Goal: Information Seeking & Learning: Learn about a topic

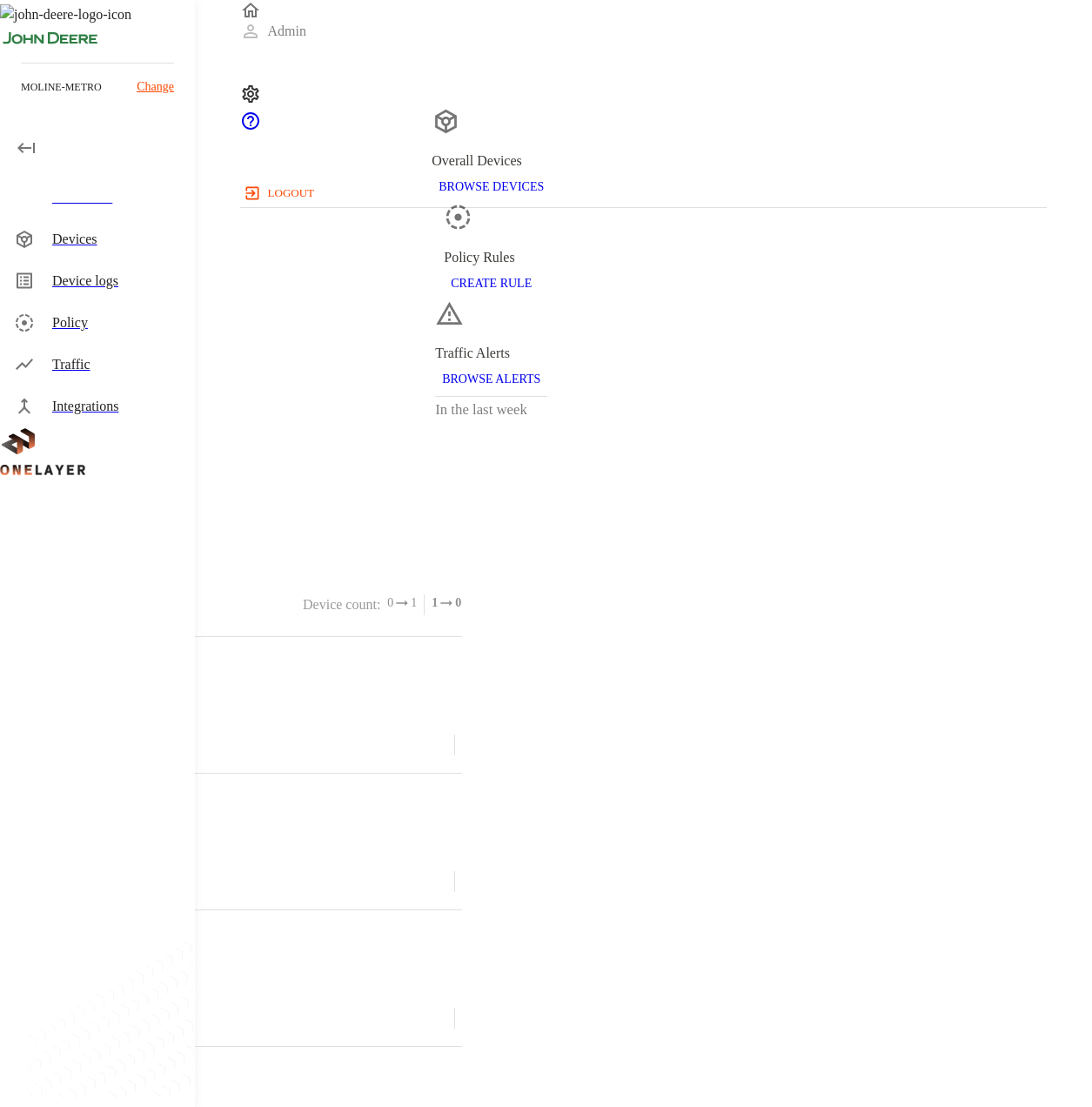
click at [140, 244] on div "Devices" at bounding box center [116, 239] width 129 height 20
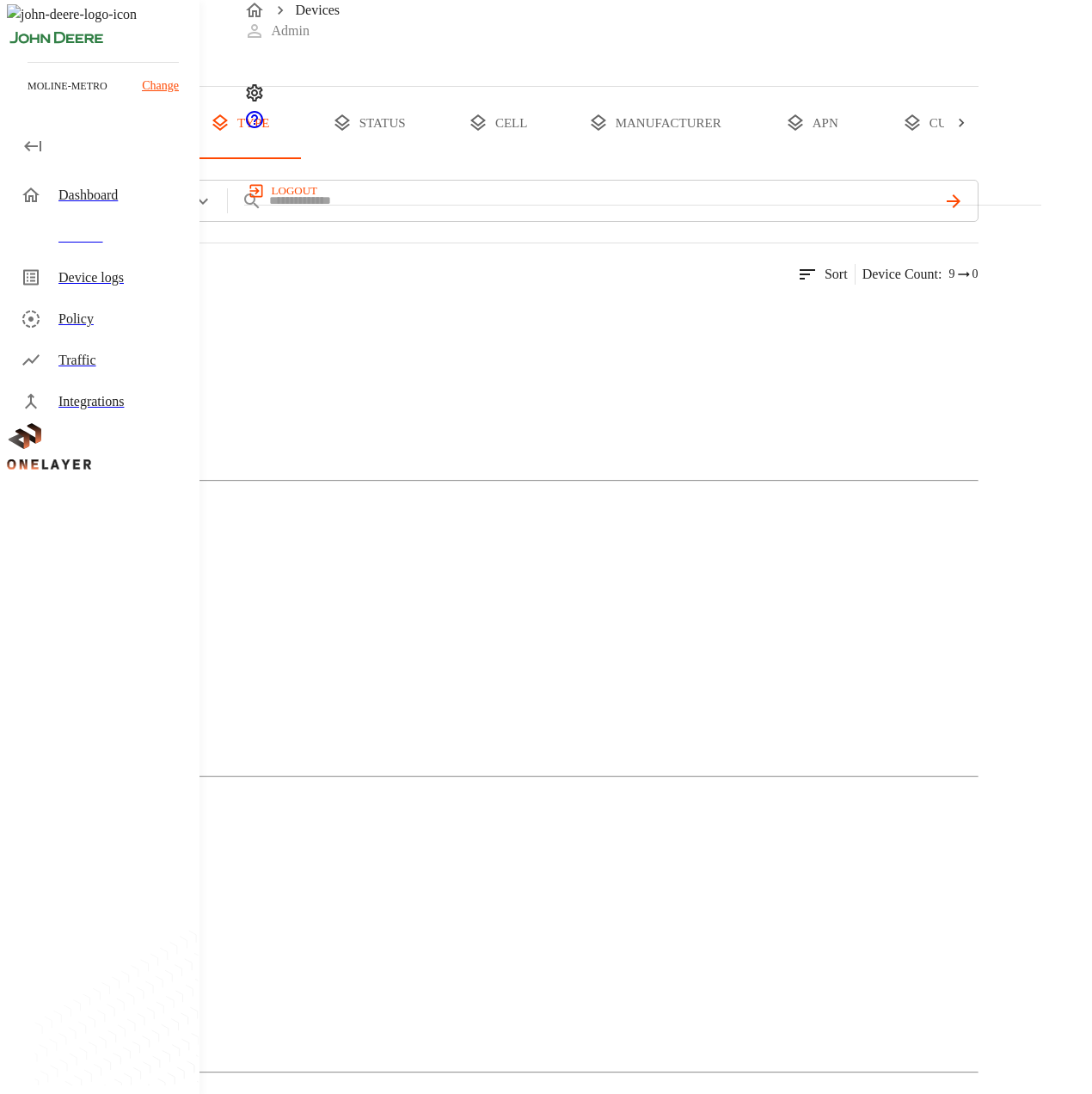
scroll to position [0, 138]
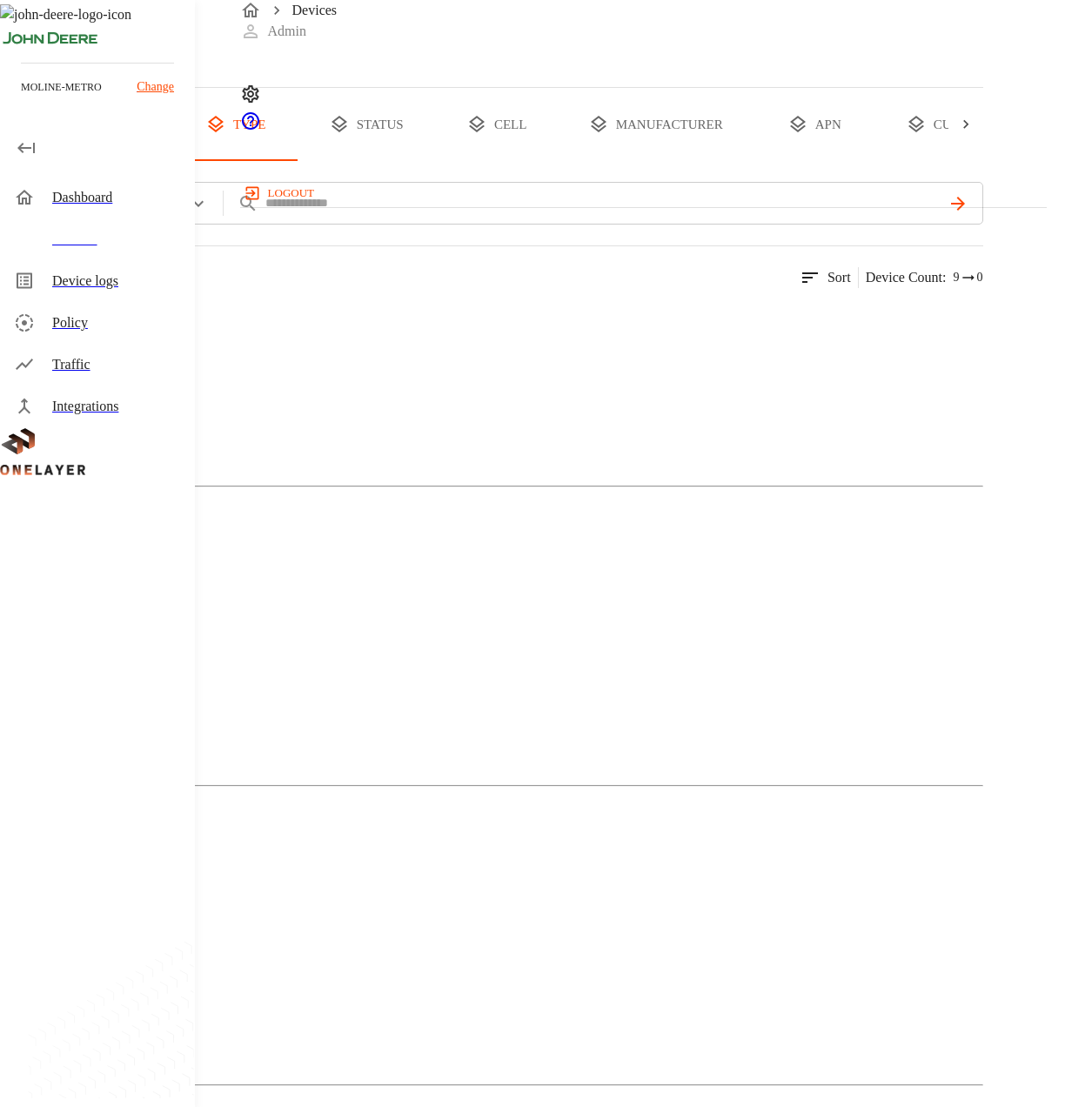
click at [108, 270] on div "Device logs" at bounding box center [116, 281] width 129 height 20
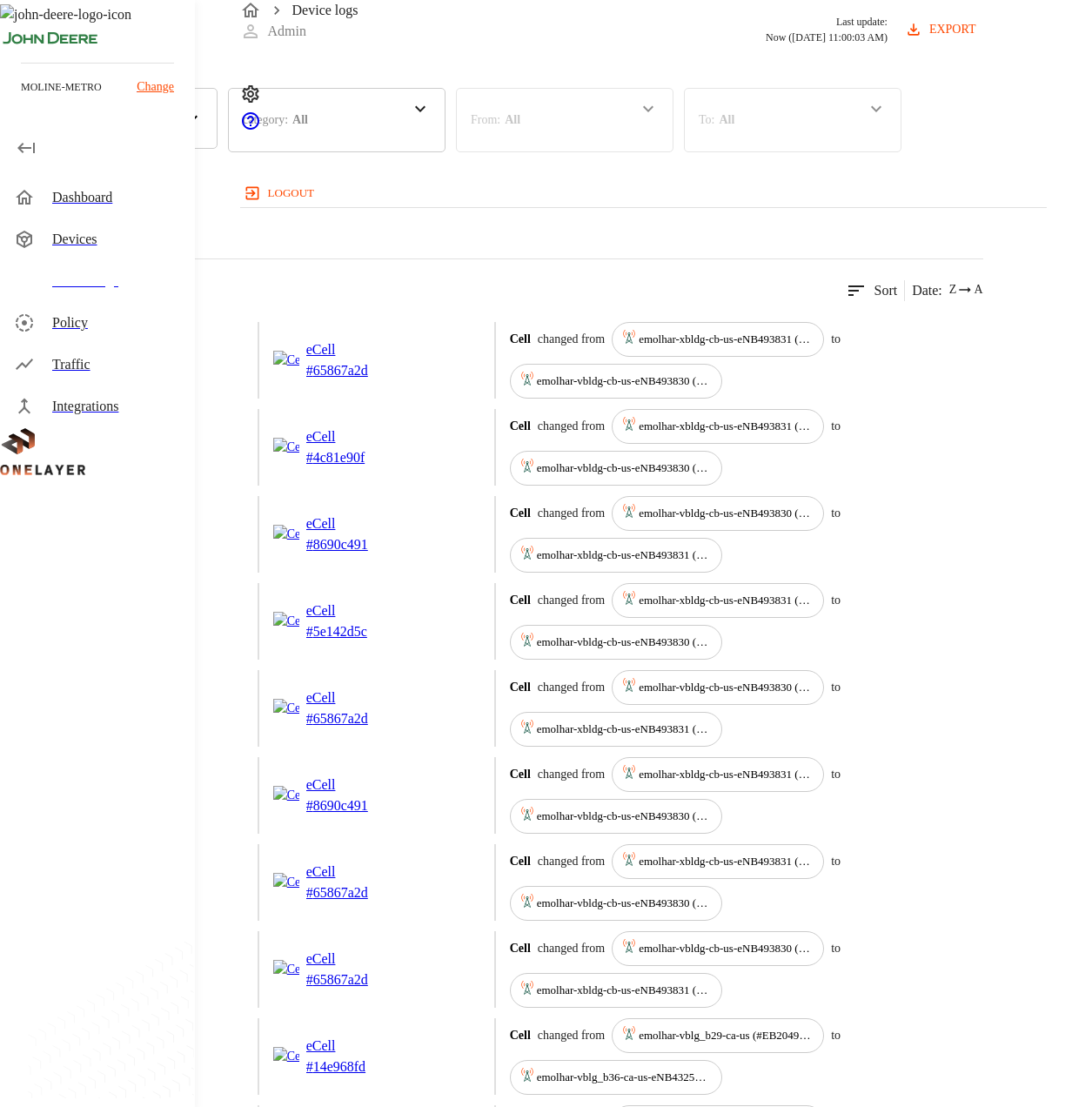
click at [446, 152] on div "category : All" at bounding box center [336, 120] width 217 height 64
click at [475, 223] on p "Connected Devices" at bounding box center [358, 214] width 233 height 19
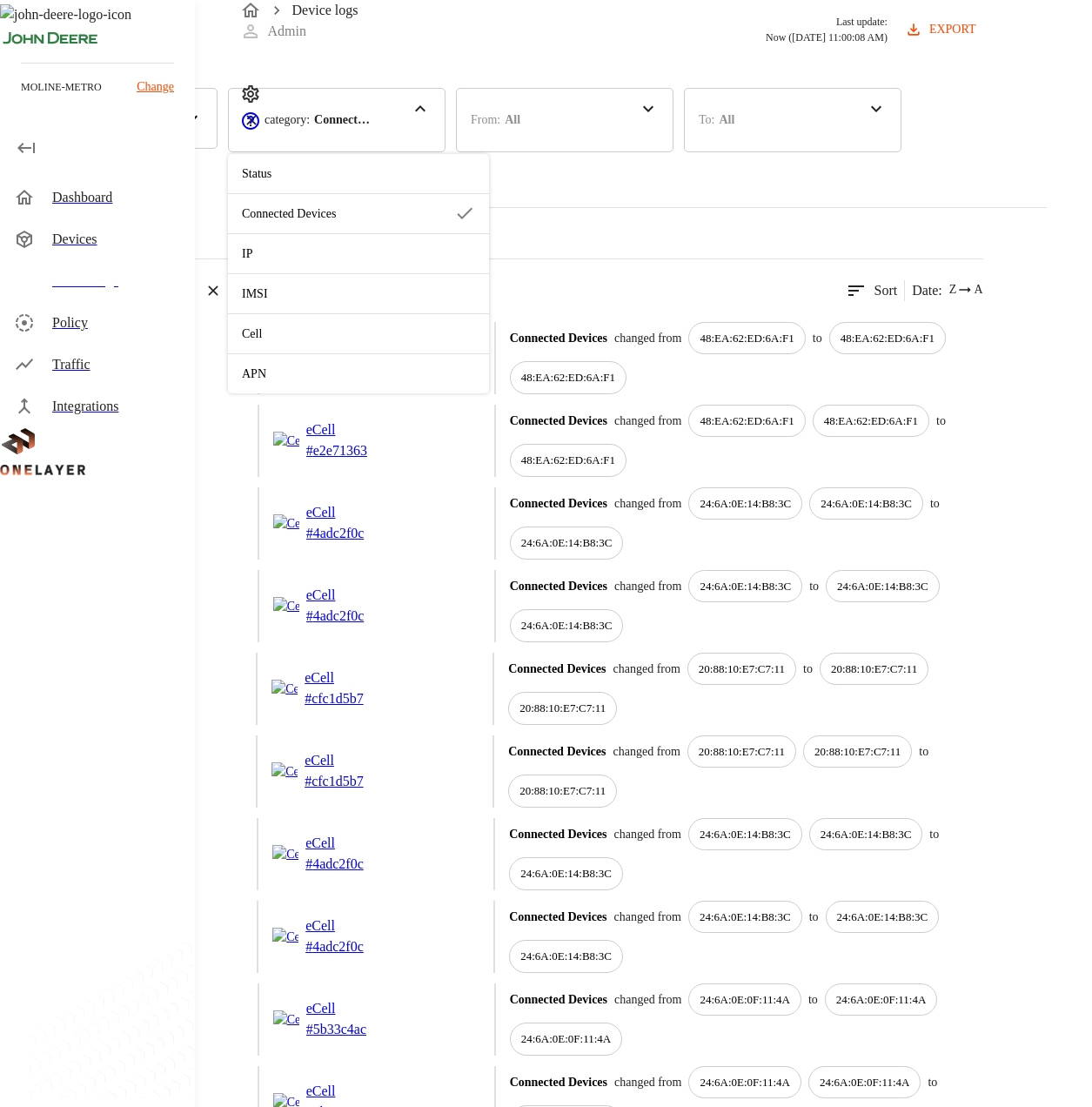
click at [900, 301] on div "907 results match your criteria. Clear Filters Sort Date : Z A" at bounding box center [492, 280] width 983 height 43
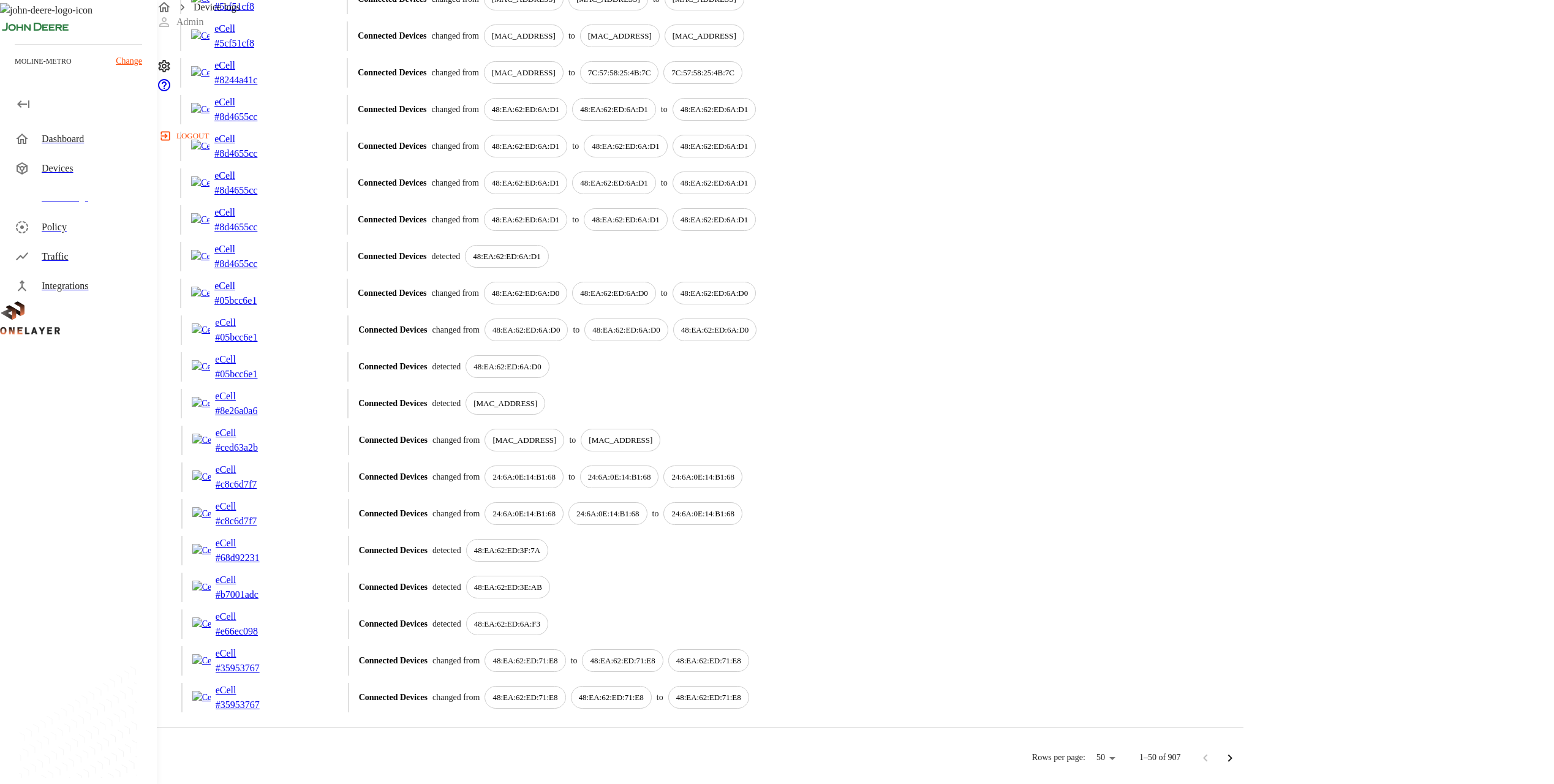
scroll to position [1338, 0]
click at [777, 756] on icon "Go to next page" at bounding box center [1230, 757] width 5 height 7
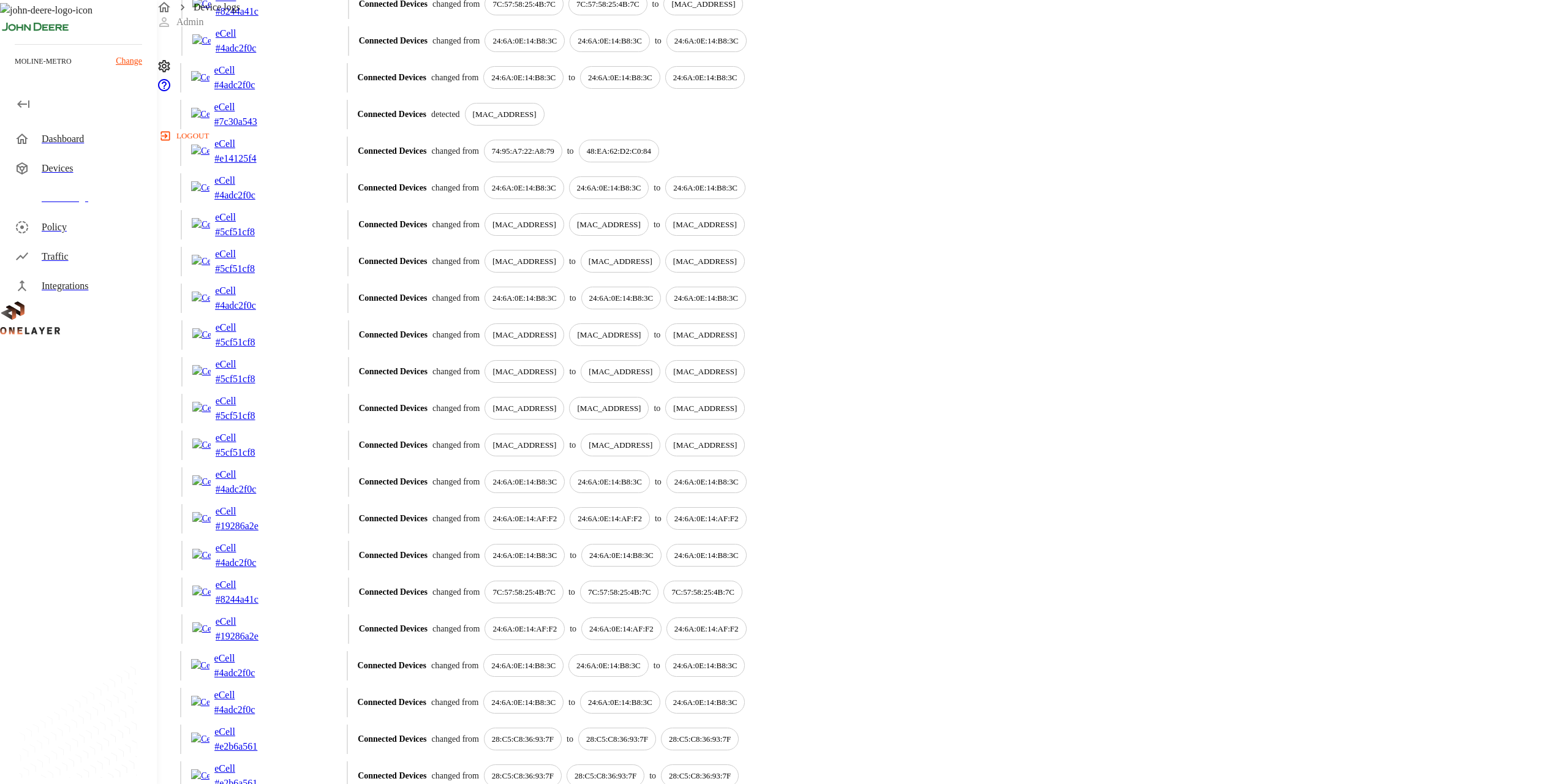
scroll to position [1338, 0]
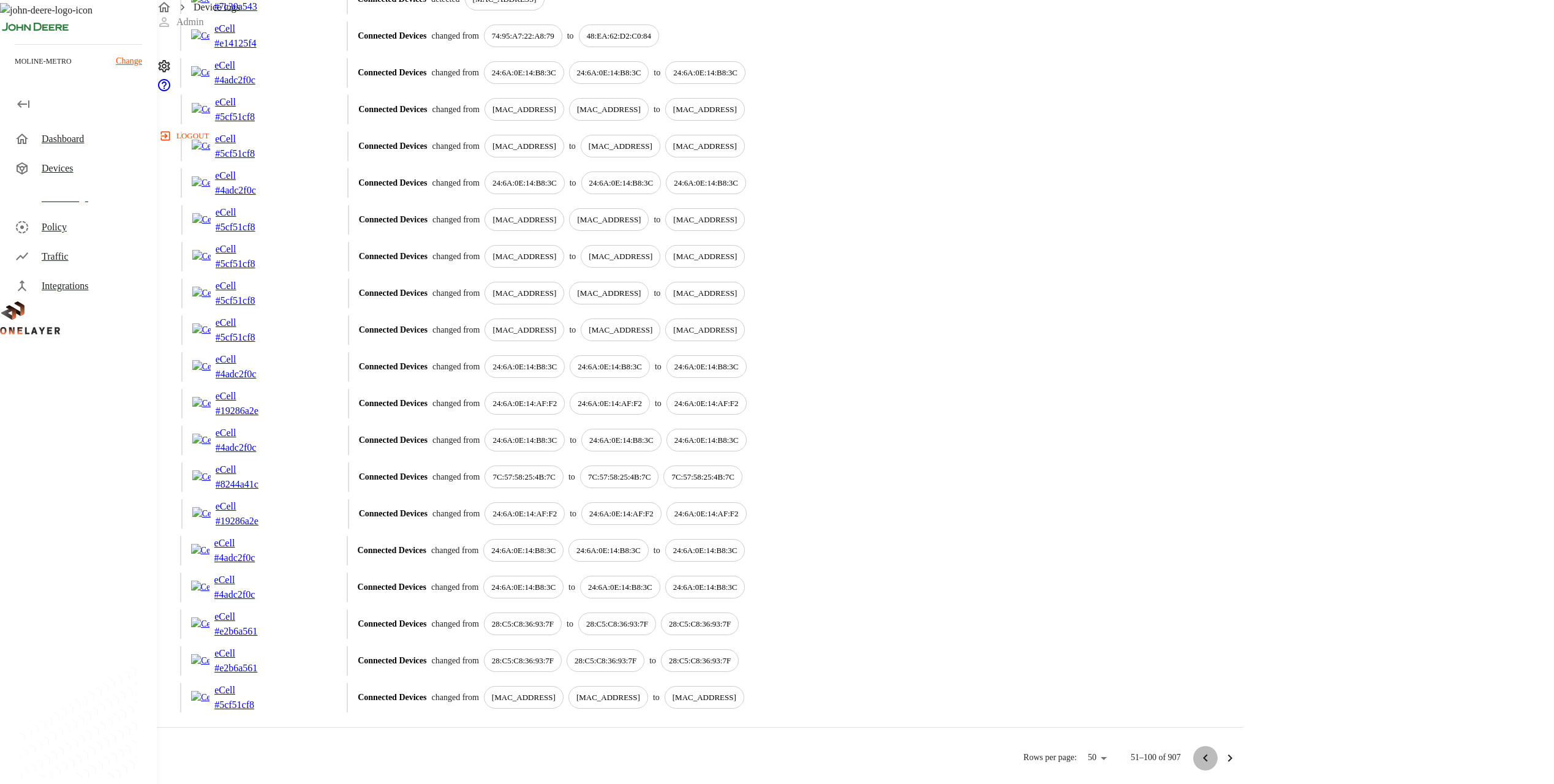
click at [777, 760] on icon "Go to previous page" at bounding box center [1205, 758] width 14 height 14
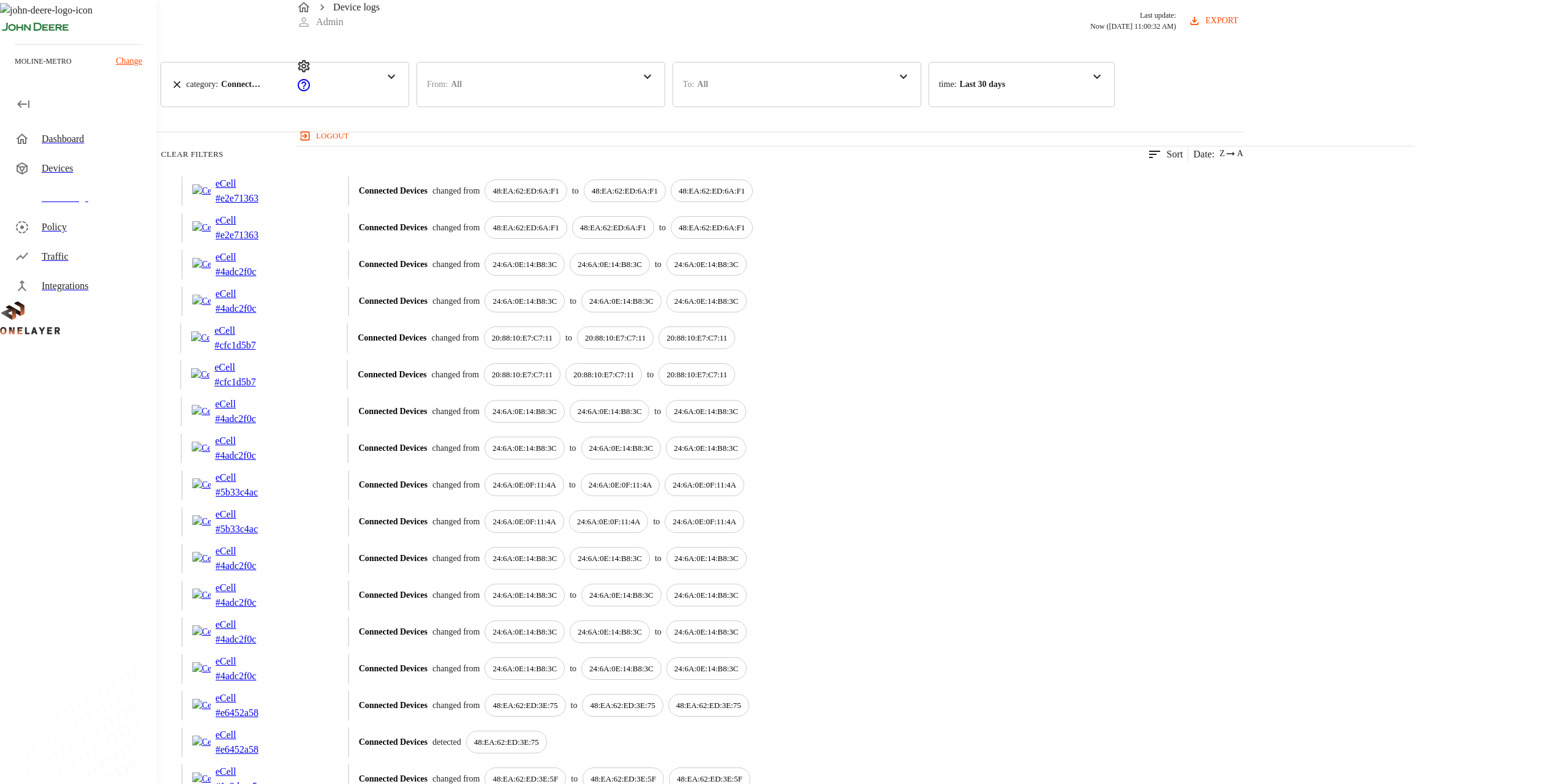
click at [559, 197] on p "48:EA:62:ED:6A:F1" at bounding box center [525, 191] width 66 height 12
click at [745, 197] on p "48:EA:62:ED:6A:F1" at bounding box center [712, 191] width 66 height 12
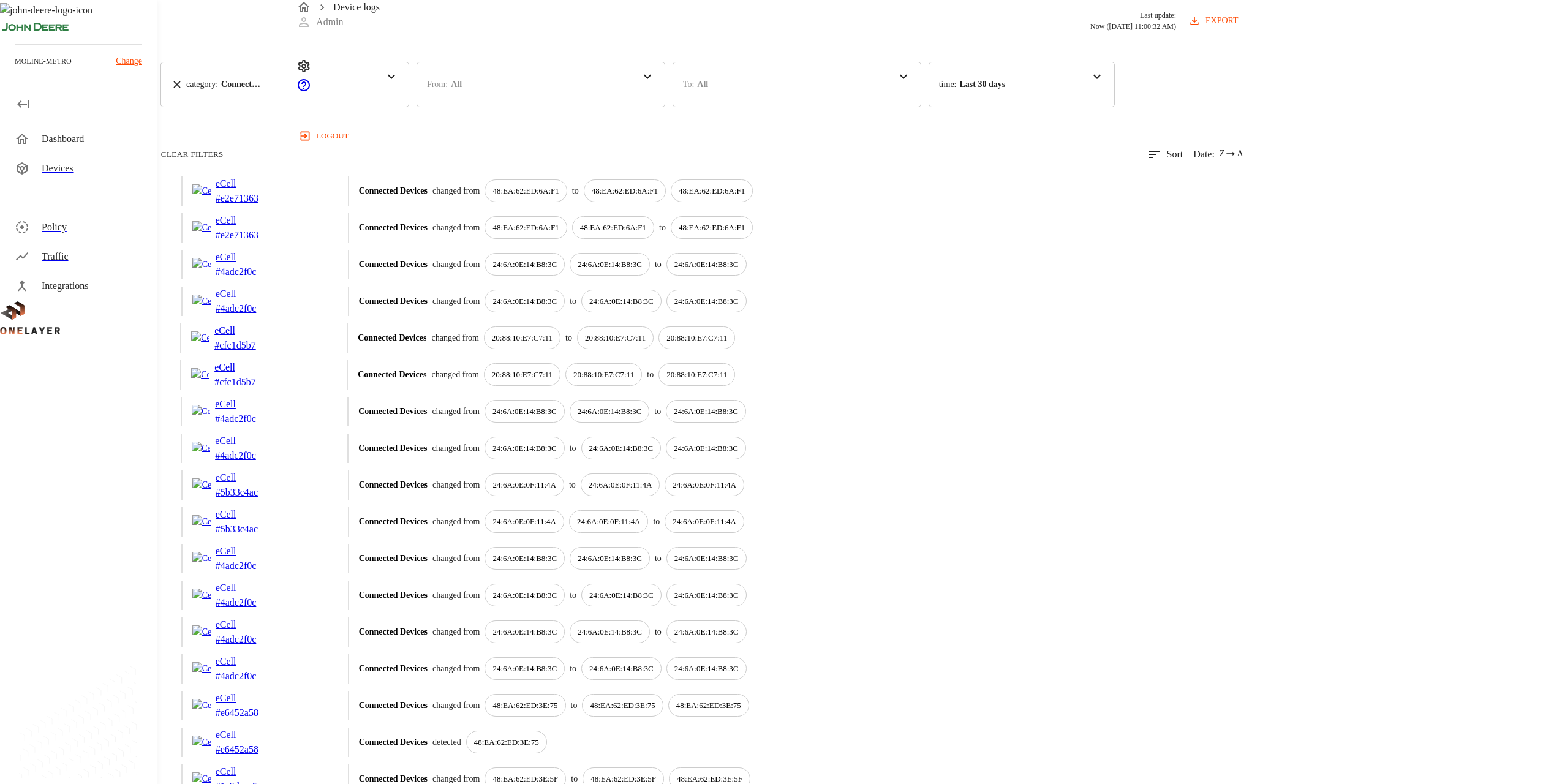
click at [559, 234] on p "48:EA:62:ED:6A:F1" at bounding box center [525, 228] width 66 height 12
click at [557, 271] on p "24:6A:0E:14:B8:3C" at bounding box center [525, 264] width 64 height 12
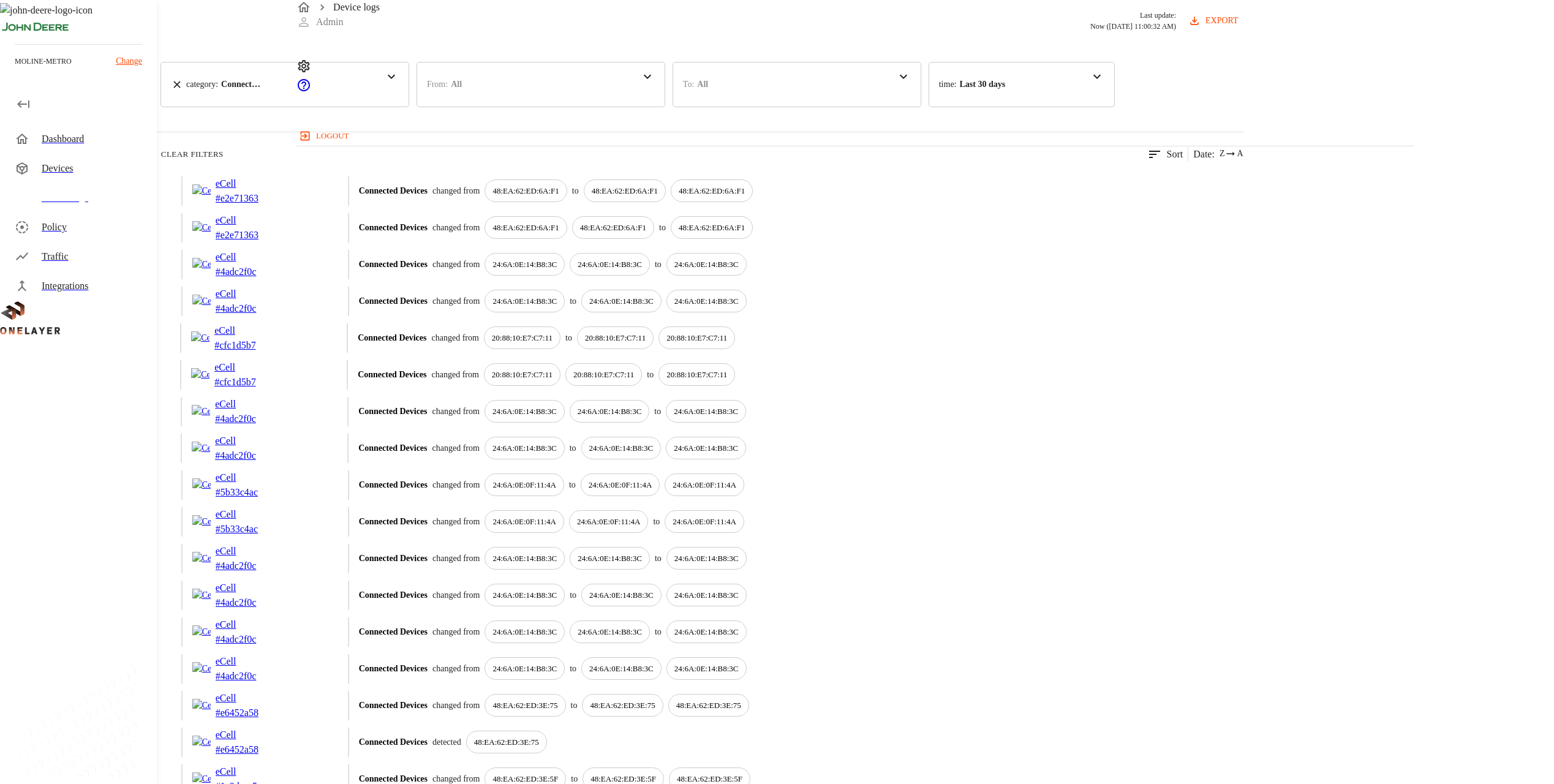
click at [642, 271] on p "24:6A:0E:14:B8:3C" at bounding box center [610, 264] width 64 height 12
drag, startPoint x: 942, startPoint y: 313, endPoint x: 1056, endPoint y: 335, distance: 116.1
click at [747, 313] on div "24:6A:0E:14:B8:3C" at bounding box center [706, 301] width 80 height 24
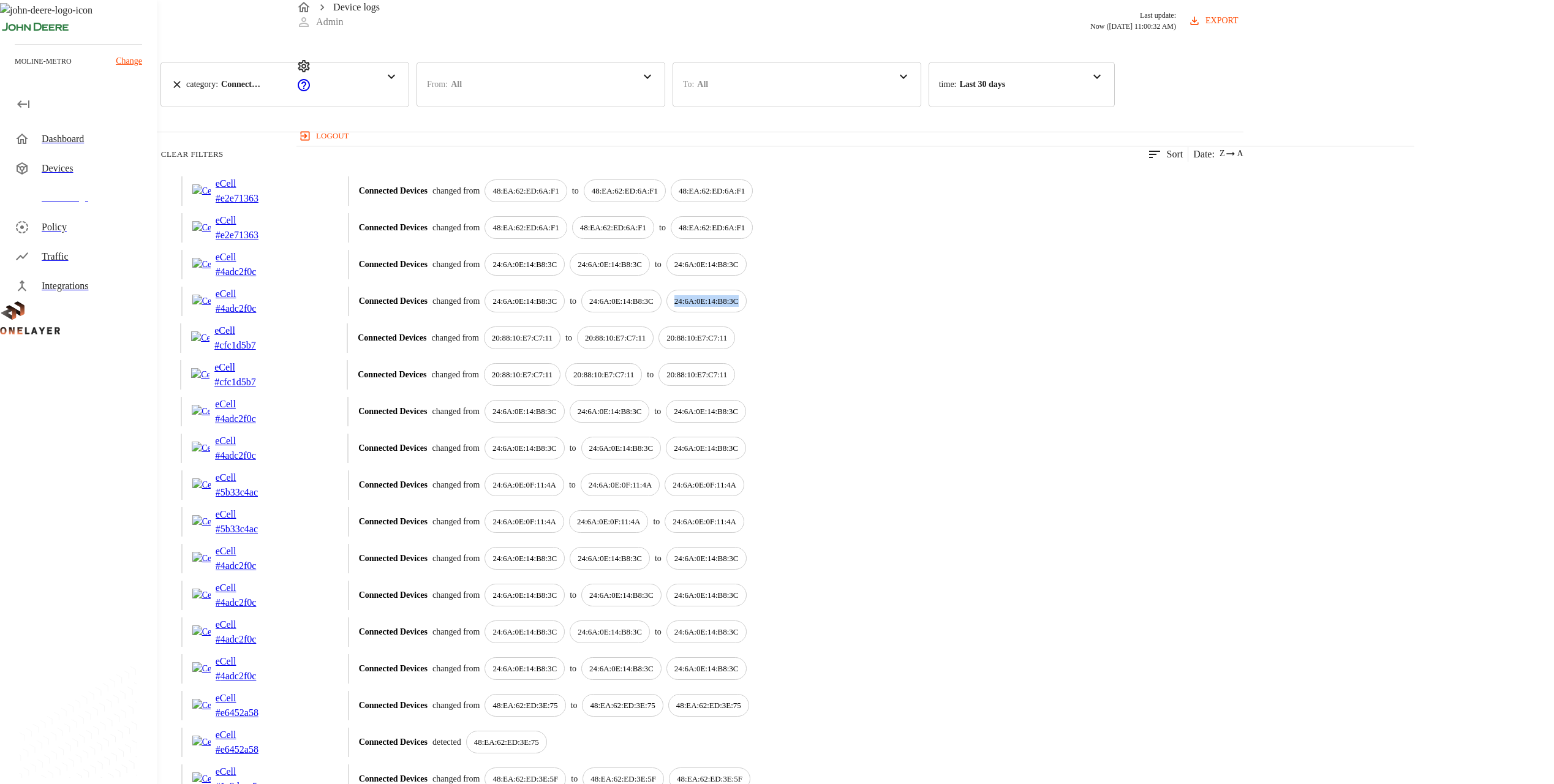
click at [747, 313] on div "24:6A:0E:14:B8:3C" at bounding box center [706, 301] width 80 height 24
drag, startPoint x: 1056, startPoint y: 335, endPoint x: 872, endPoint y: 356, distance: 185.2
click at [564, 313] on div "24:6A:0E:14:B8:3C" at bounding box center [525, 301] width 80 height 24
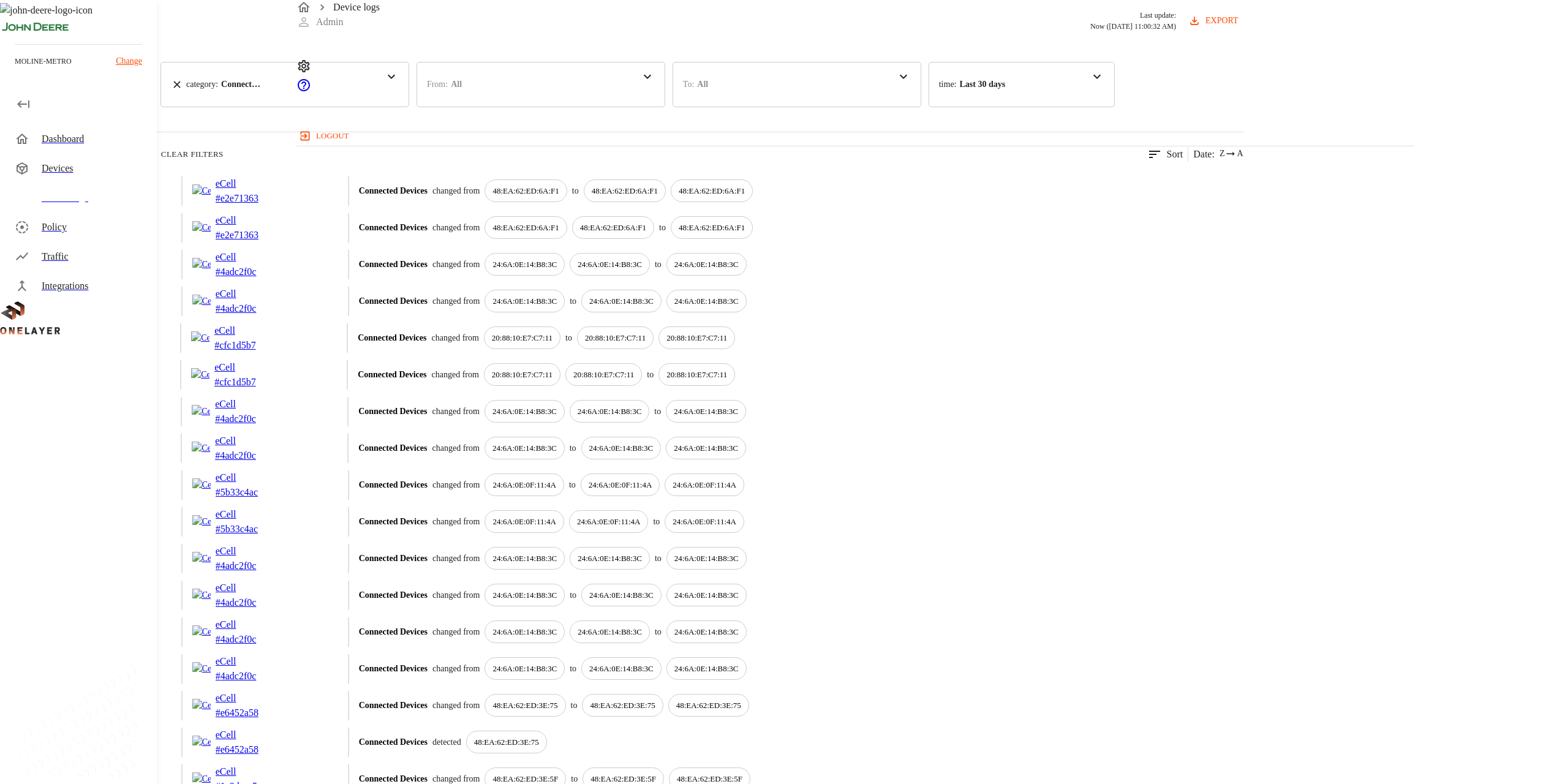
drag, startPoint x: 872, startPoint y: 356, endPoint x: 820, endPoint y: 389, distance: 61.6
click at [561, 350] on div "20:88:10:E7:C7:11" at bounding box center [522, 338] width 77 height 24
click at [553, 381] on p "20:88:10:E7:C7:11" at bounding box center [522, 375] width 61 height 12
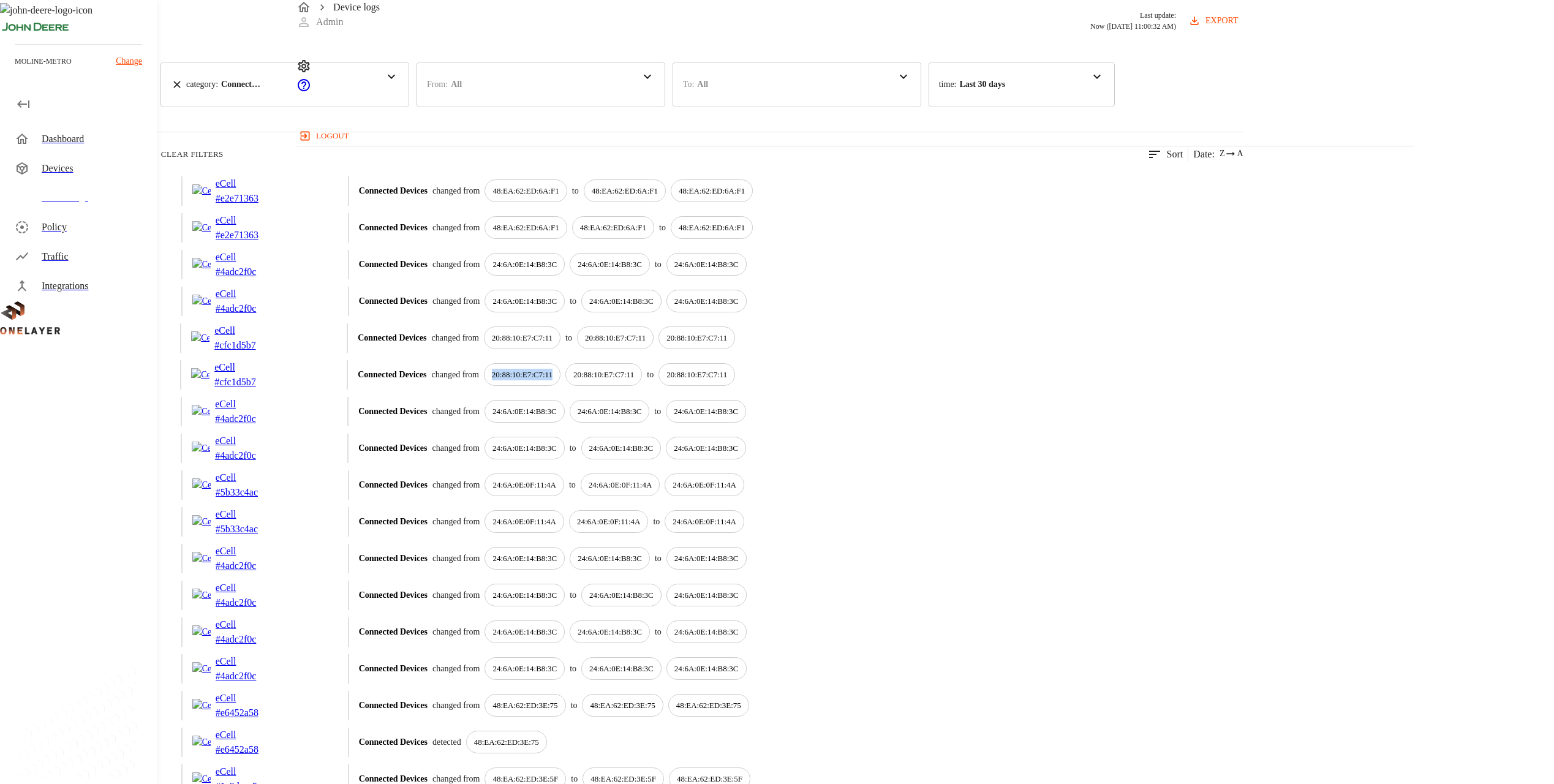
click at [553, 381] on p "20:88:10:E7:C7:11" at bounding box center [522, 375] width 61 height 12
drag, startPoint x: 855, startPoint y: 420, endPoint x: 1121, endPoint y: 400, distance: 266.8
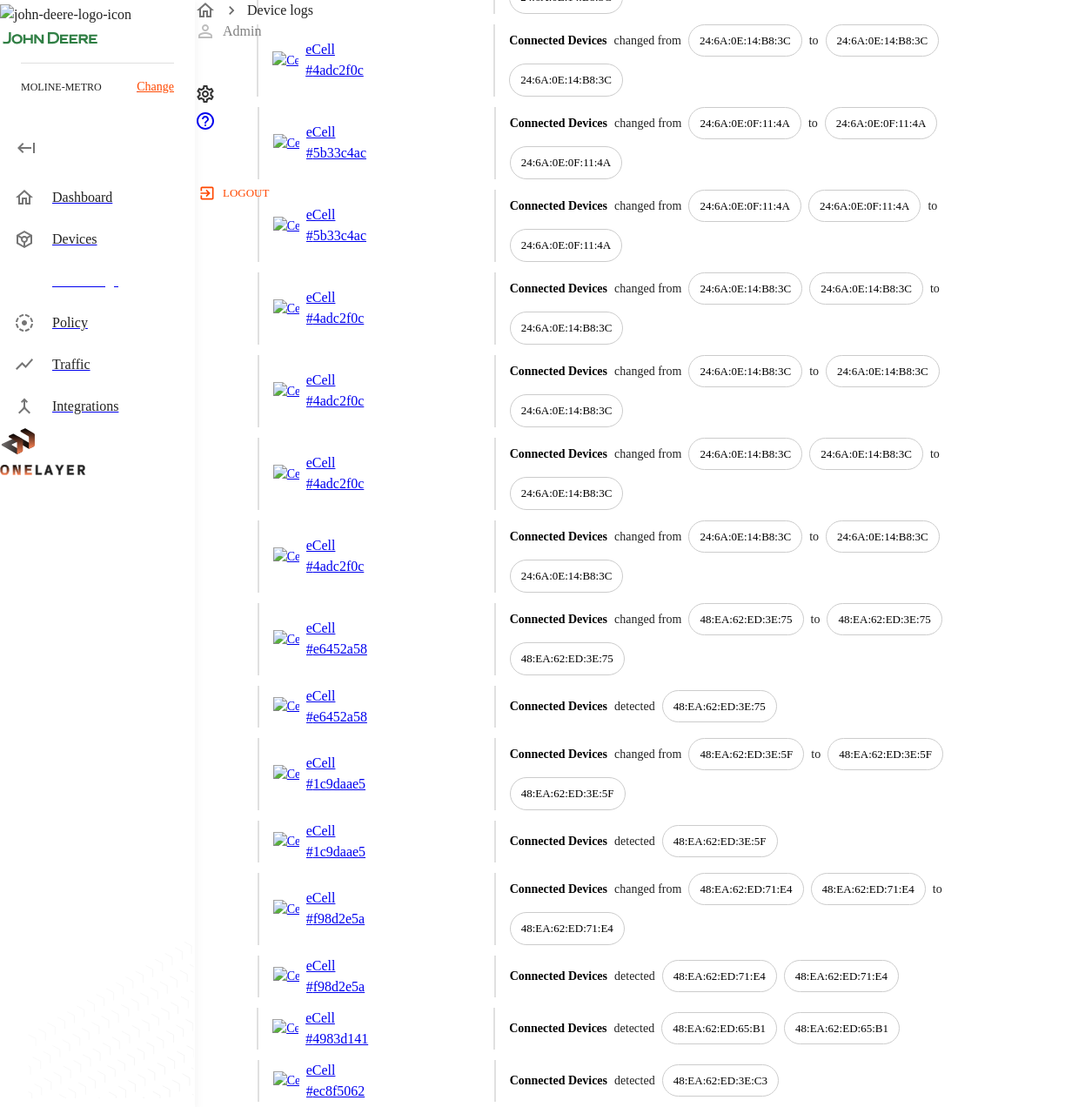
scroll to position [784, 0]
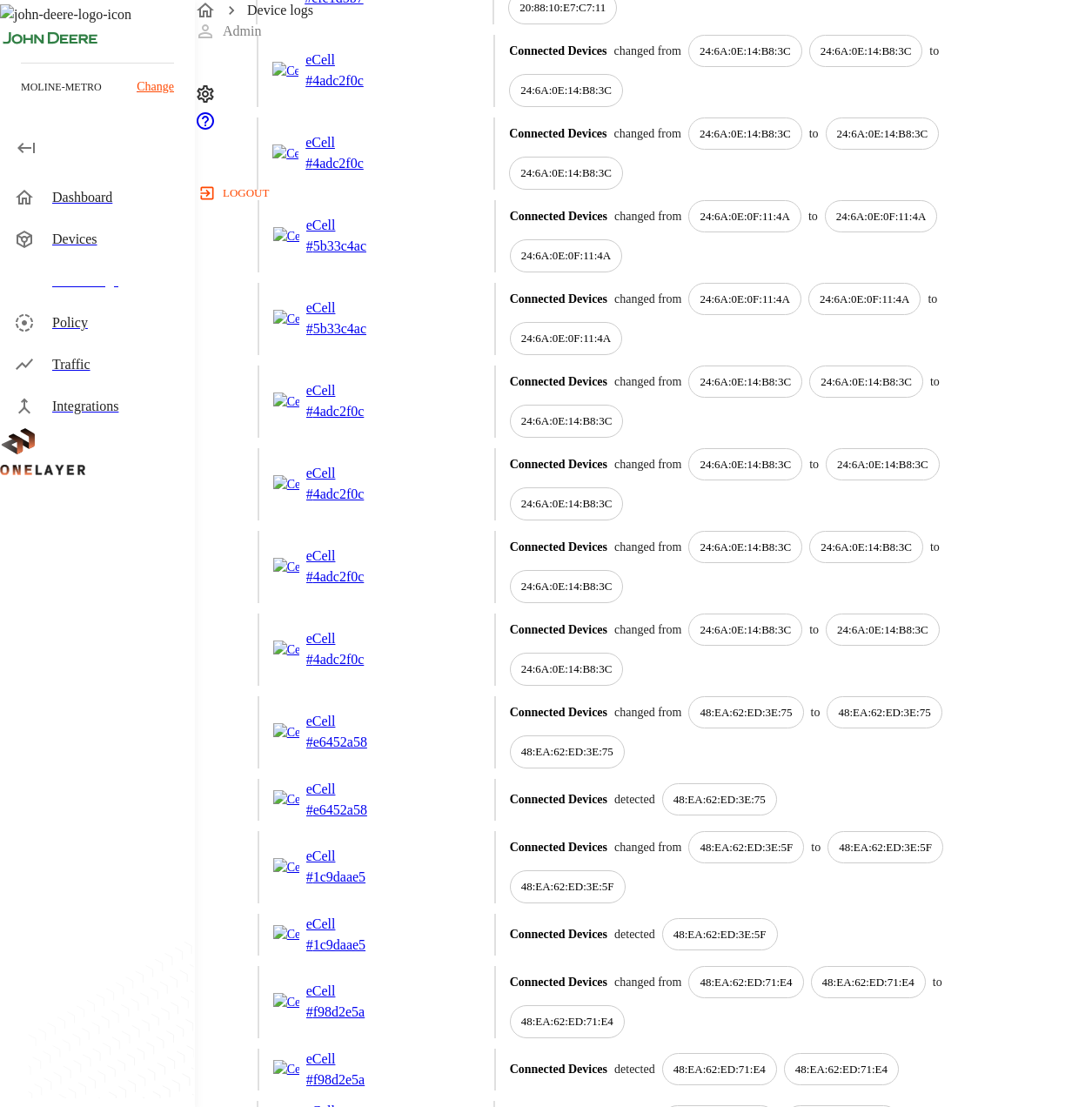
click at [393, 484] on p "eCell" at bounding box center [350, 473] width 87 height 20
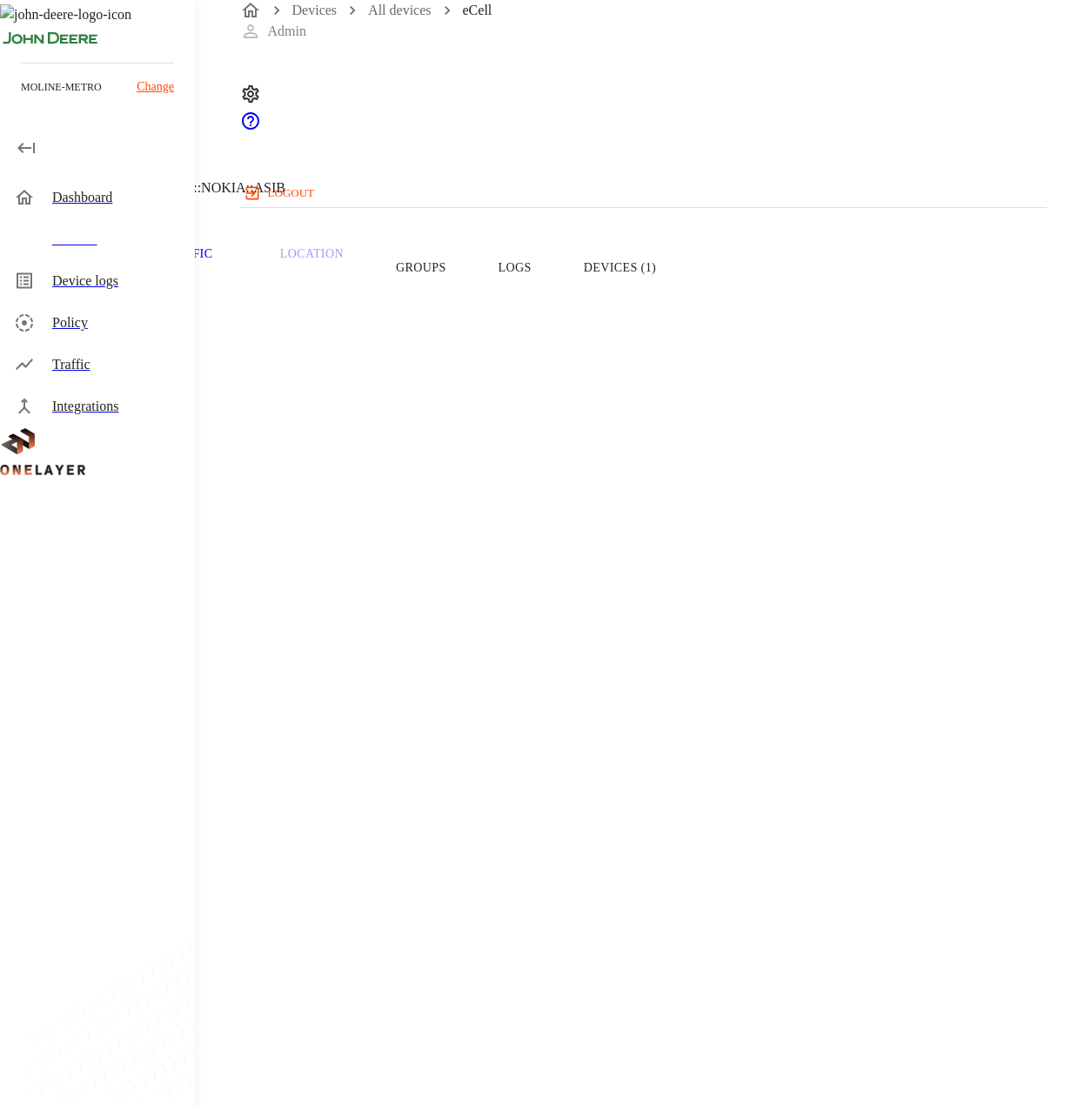
click at [473, 259] on button "Groups" at bounding box center [421, 268] width 103 height 111
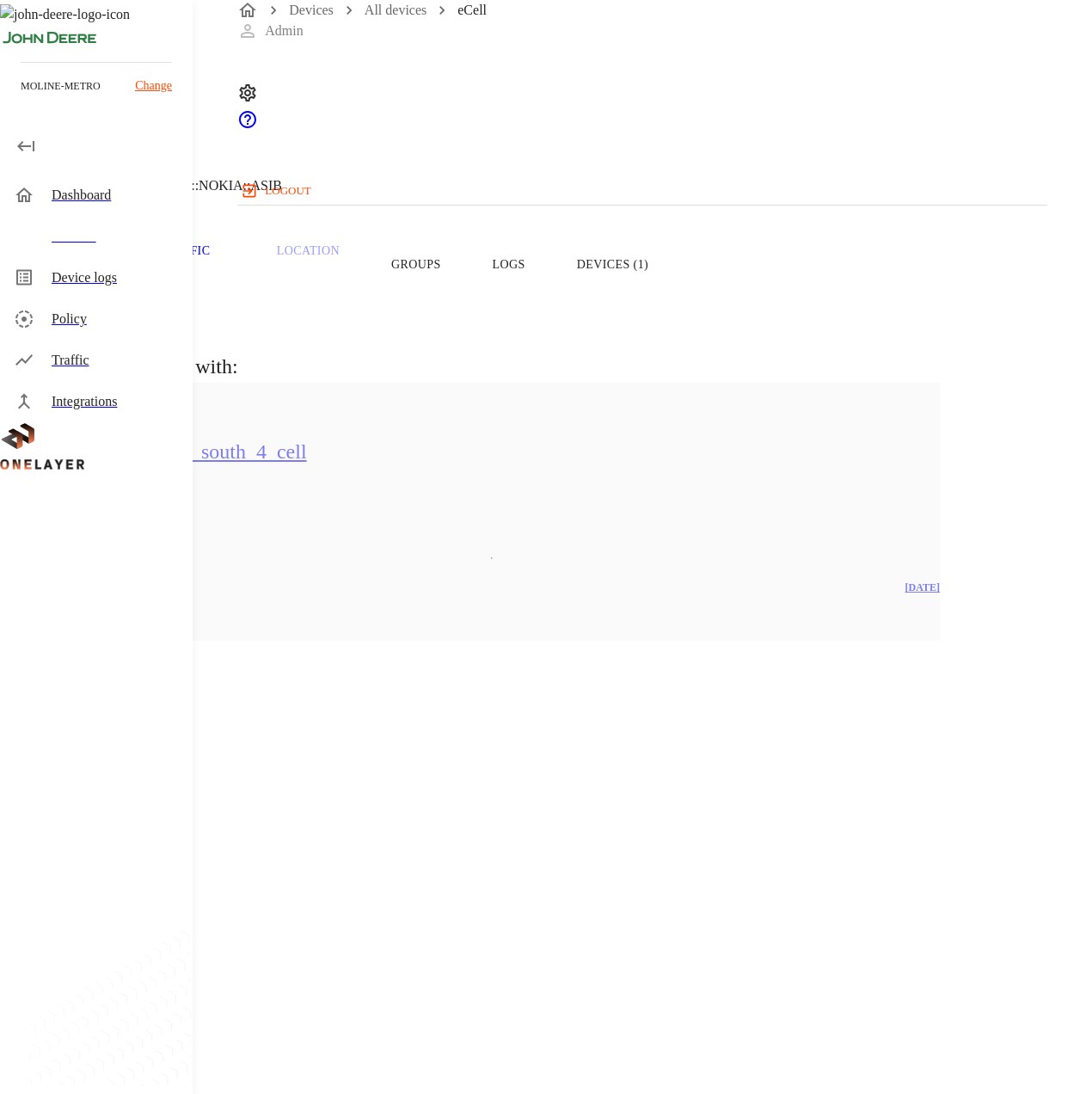
drag, startPoint x: 644, startPoint y: 419, endPoint x: 620, endPoint y: 426, distance: 25.0
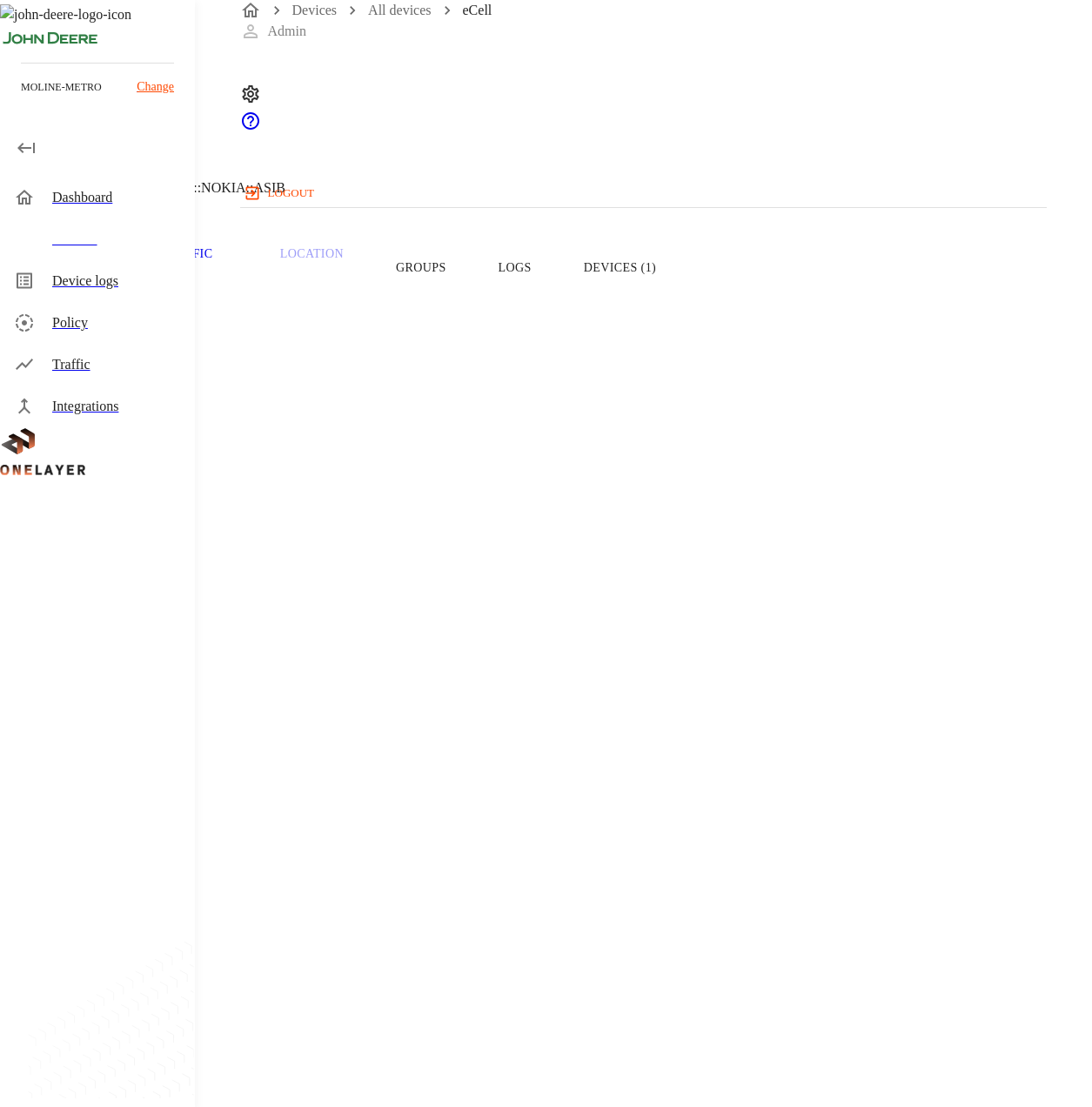
drag, startPoint x: 890, startPoint y: 454, endPoint x: 899, endPoint y: 449, distance: 10.3
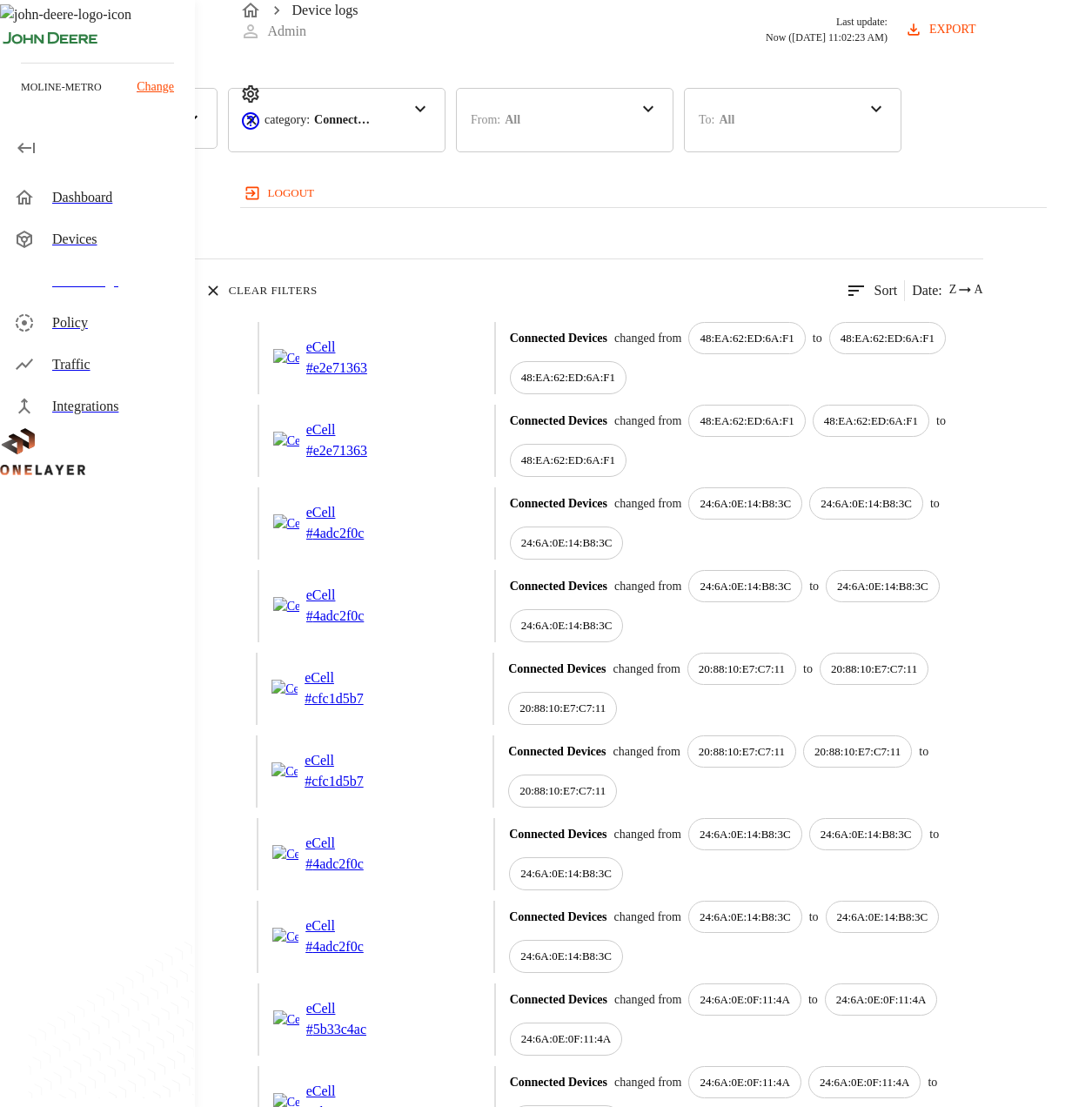
click at [393, 358] on p "eCell" at bounding box center [350, 347] width 87 height 20
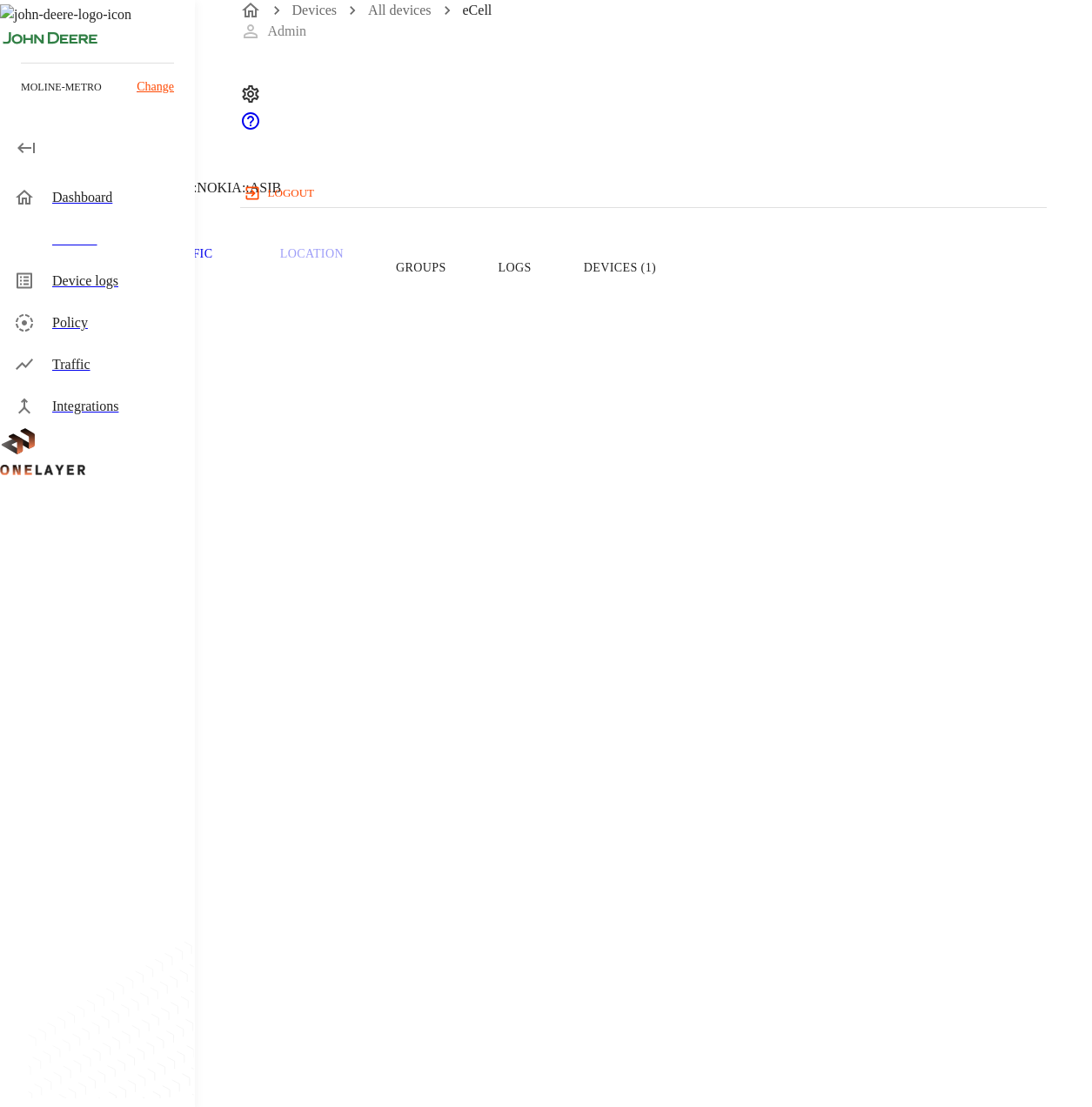
click at [473, 285] on button "Groups" at bounding box center [421, 268] width 103 height 111
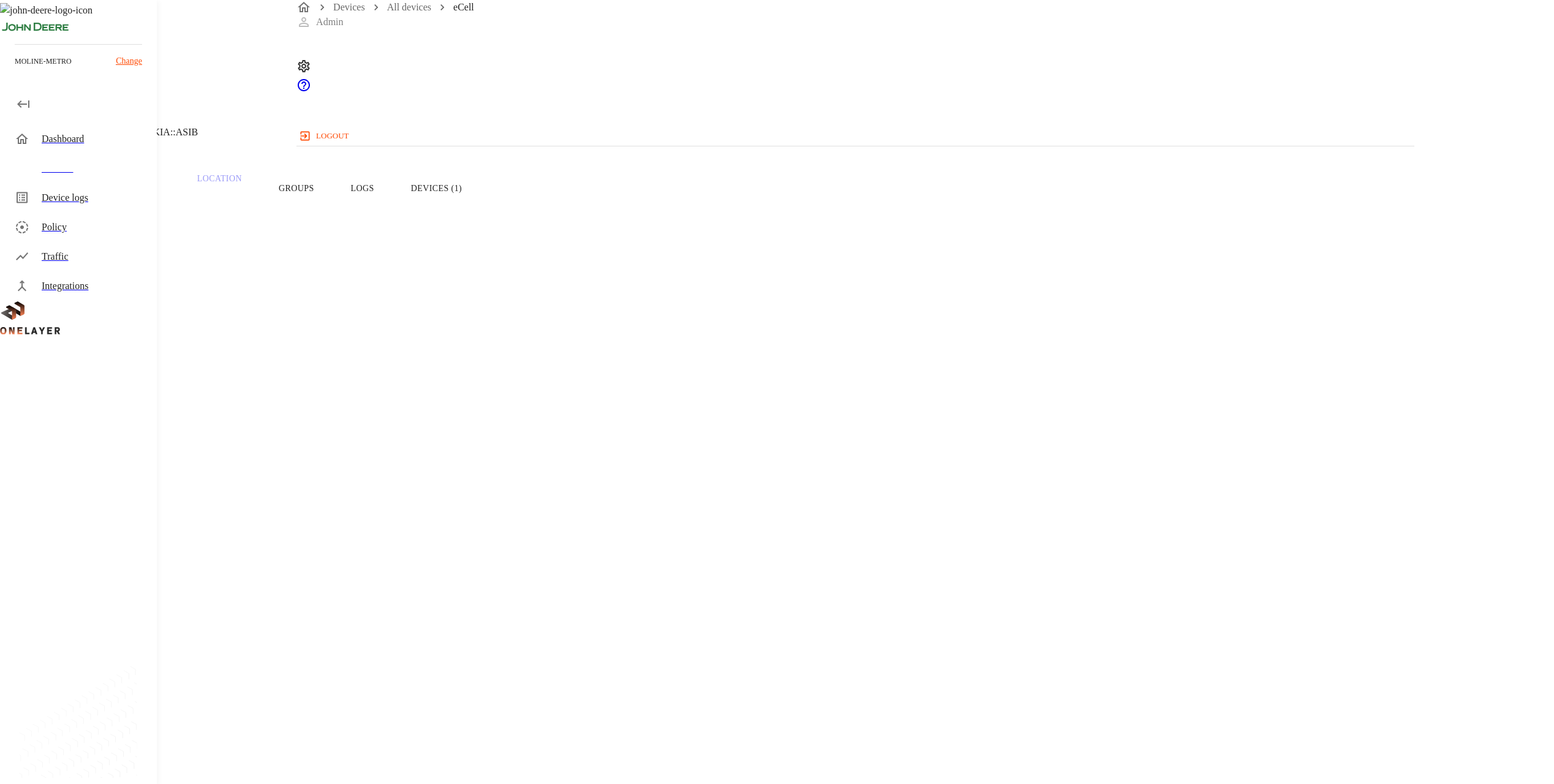
click at [392, 187] on button "Logs" at bounding box center [363, 188] width 60 height 78
